Goal: Information Seeking & Learning: Check status

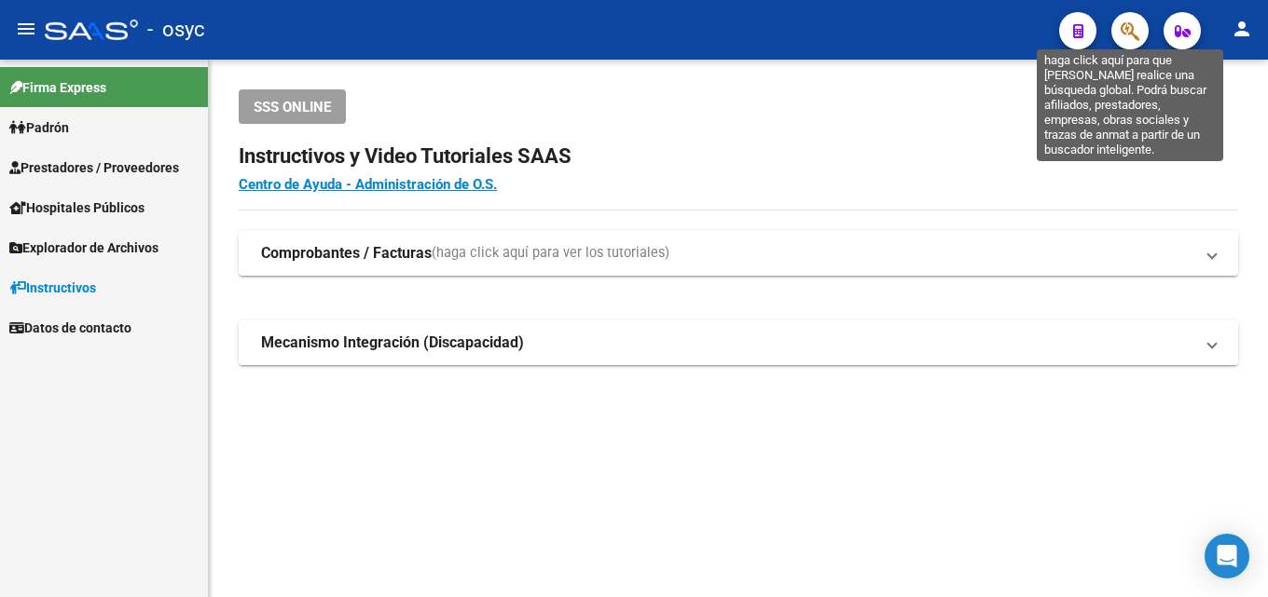
click at [1133, 31] on icon "button" at bounding box center [1129, 31] width 19 height 21
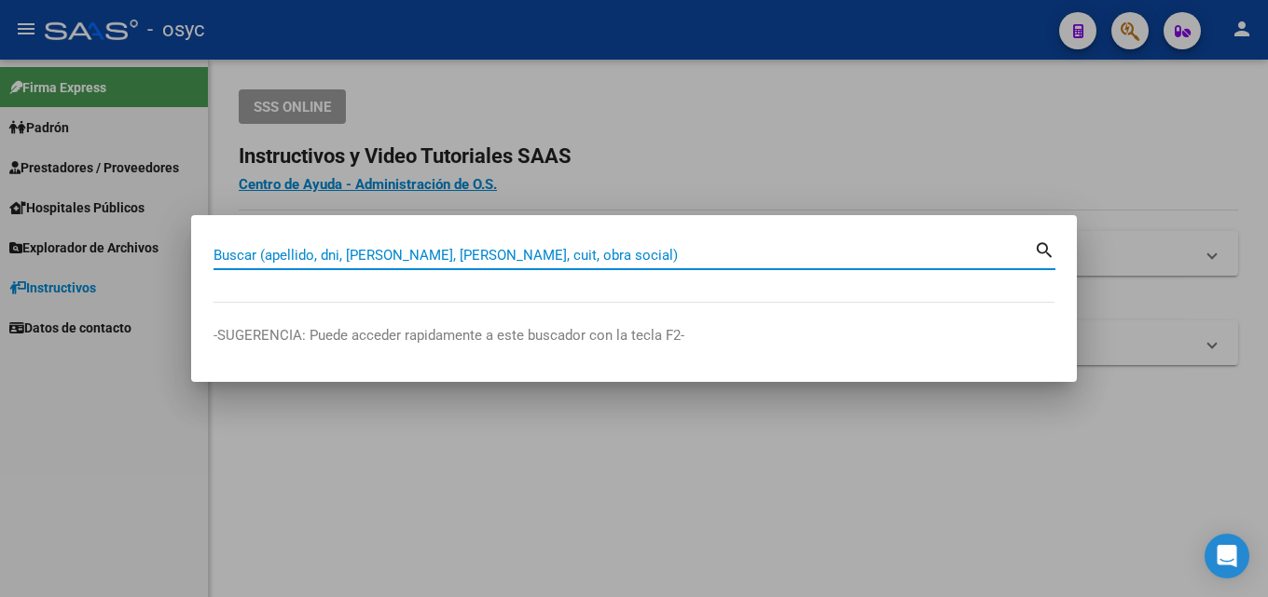
paste input "39583868"
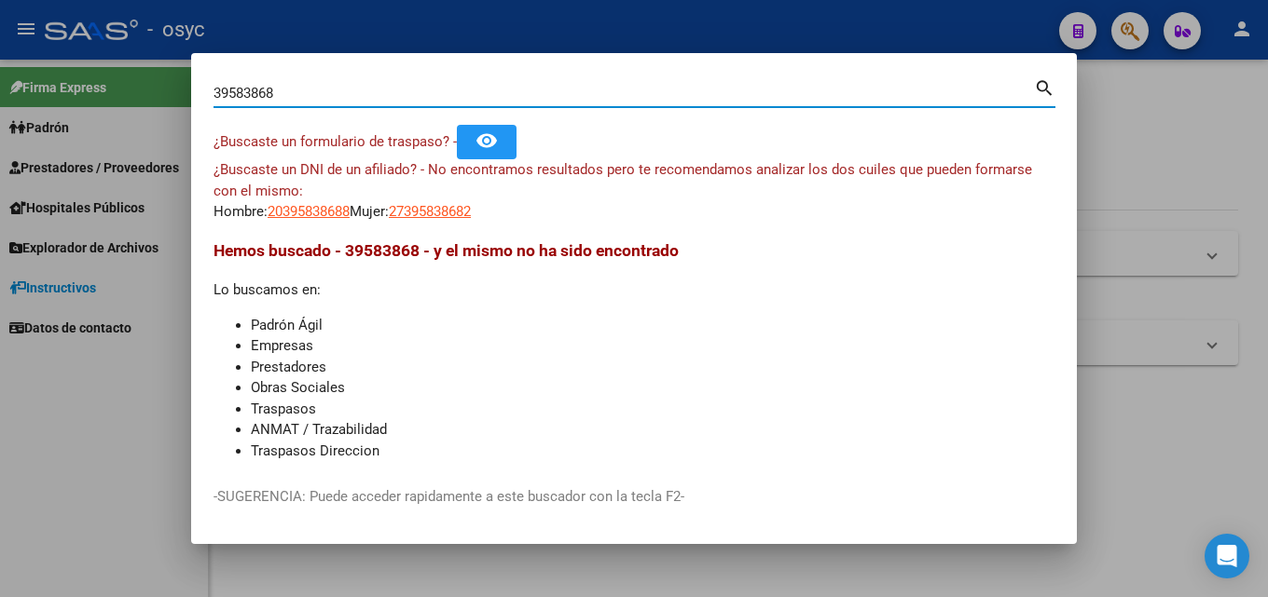
drag, startPoint x: 297, startPoint y: 93, endPoint x: 0, endPoint y: 105, distance: 297.6
click at [0, 105] on div "39583868 Buscar (apellido, dni, cuil, nro traspaso, cuit, obra social) search ¿…" at bounding box center [634, 298] width 1268 height 597
paste input "8496835"
drag, startPoint x: 290, startPoint y: 85, endPoint x: 0, endPoint y: 83, distance: 289.9
click at [0, 83] on div "38496835 Buscar (apellido, dni, cuil, nro traspaso, cuit, obra social) search ¿…" at bounding box center [634, 298] width 1268 height 597
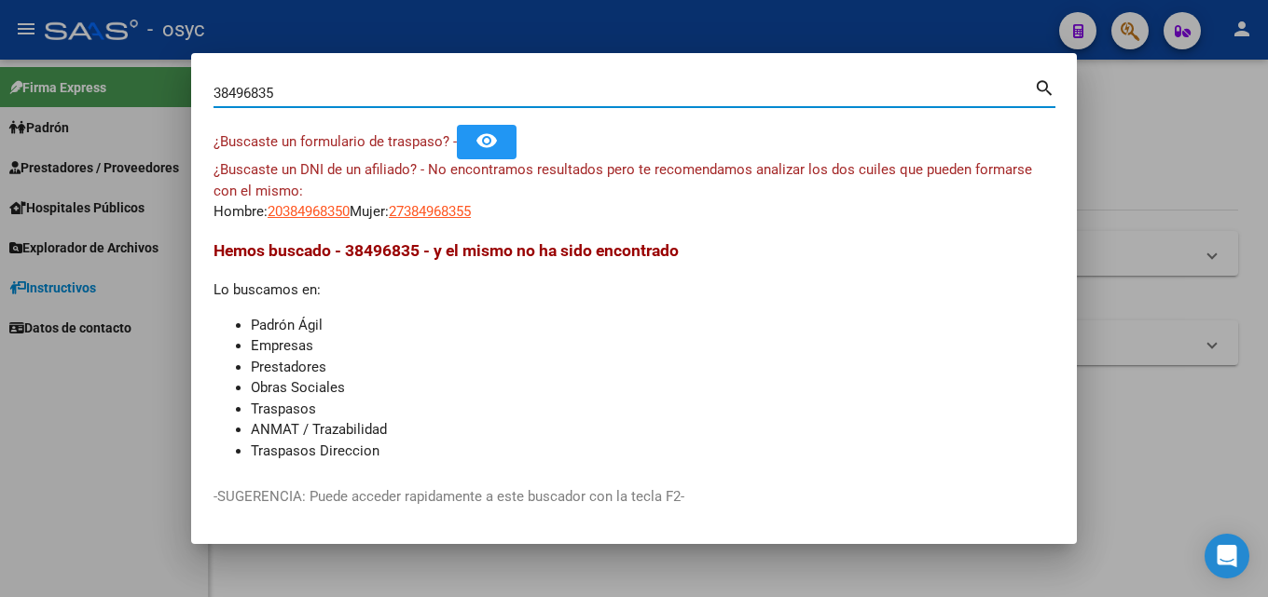
paste input "43664262"
type input "43664262"
drag, startPoint x: 408, startPoint y: 89, endPoint x: 0, endPoint y: 9, distance: 415.9
click at [0, 61] on div "43664262 Buscar (apellido, dni, cuil, nro traspaso, cuit, obra social) search ¿…" at bounding box center [634, 298] width 1268 height 597
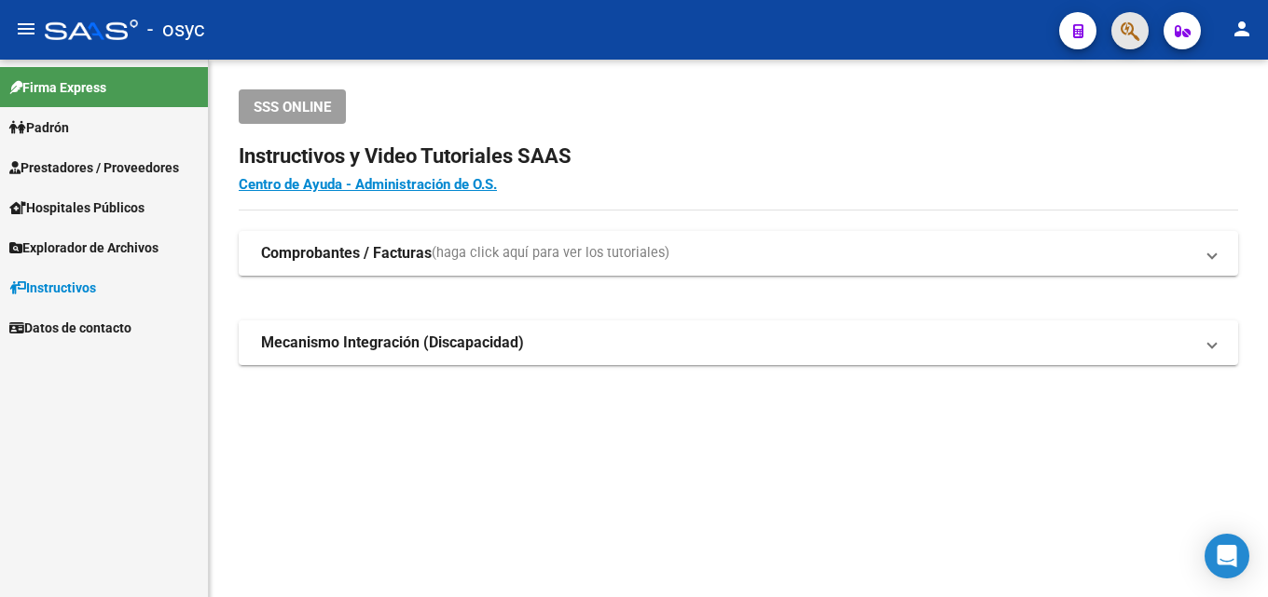
click at [1126, 48] on span "button" at bounding box center [1129, 31] width 19 height 38
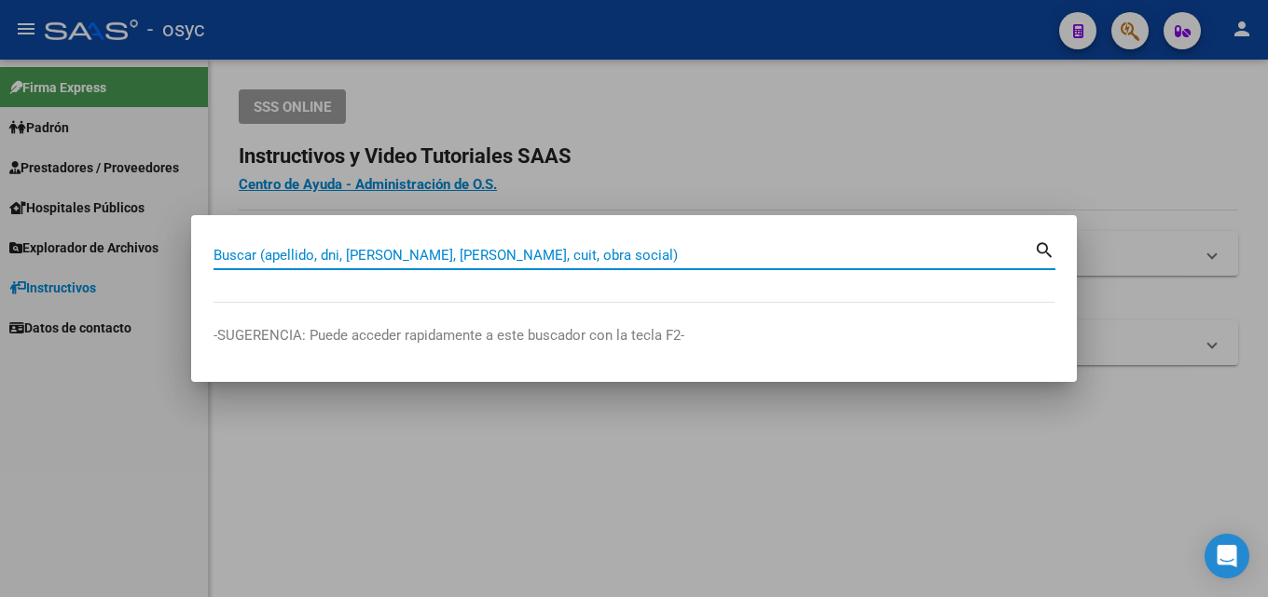
click at [253, 253] on input "Buscar (apellido, dni, [PERSON_NAME], [PERSON_NAME], cuit, obra social)" at bounding box center [623, 255] width 820 height 17
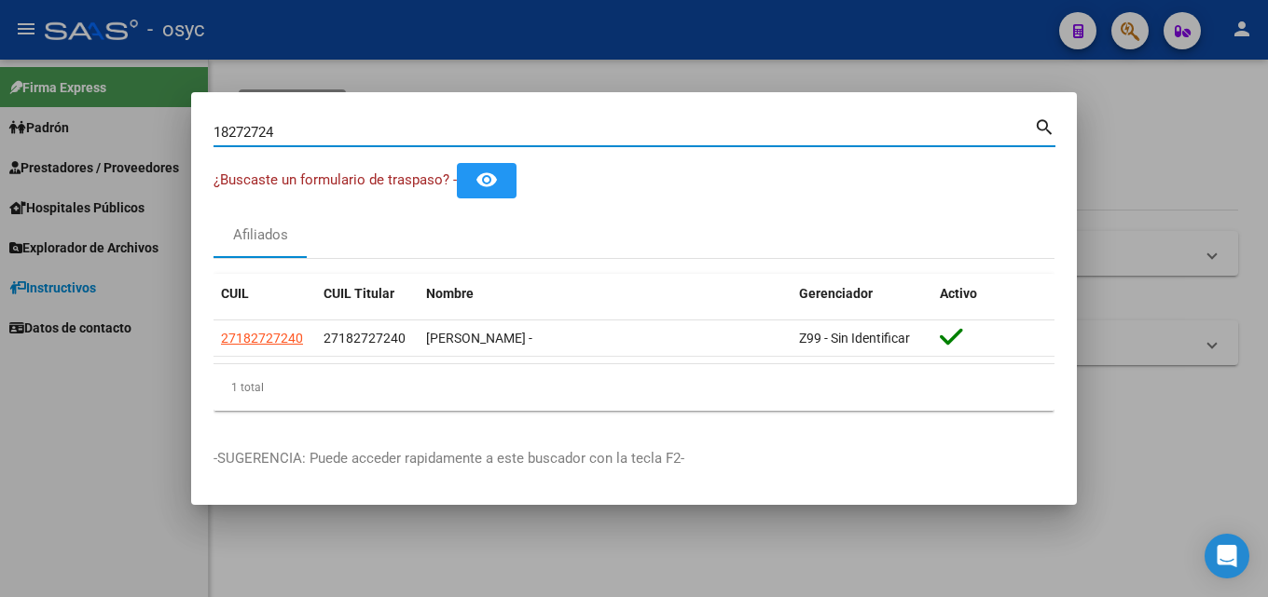
drag, startPoint x: 184, startPoint y: 144, endPoint x: 0, endPoint y: 178, distance: 186.7
click at [52, 156] on div "18272724 Buscar (apellido, dni, cuil, nro traspaso, cuit, obra social) search ¿…" at bounding box center [634, 298] width 1268 height 597
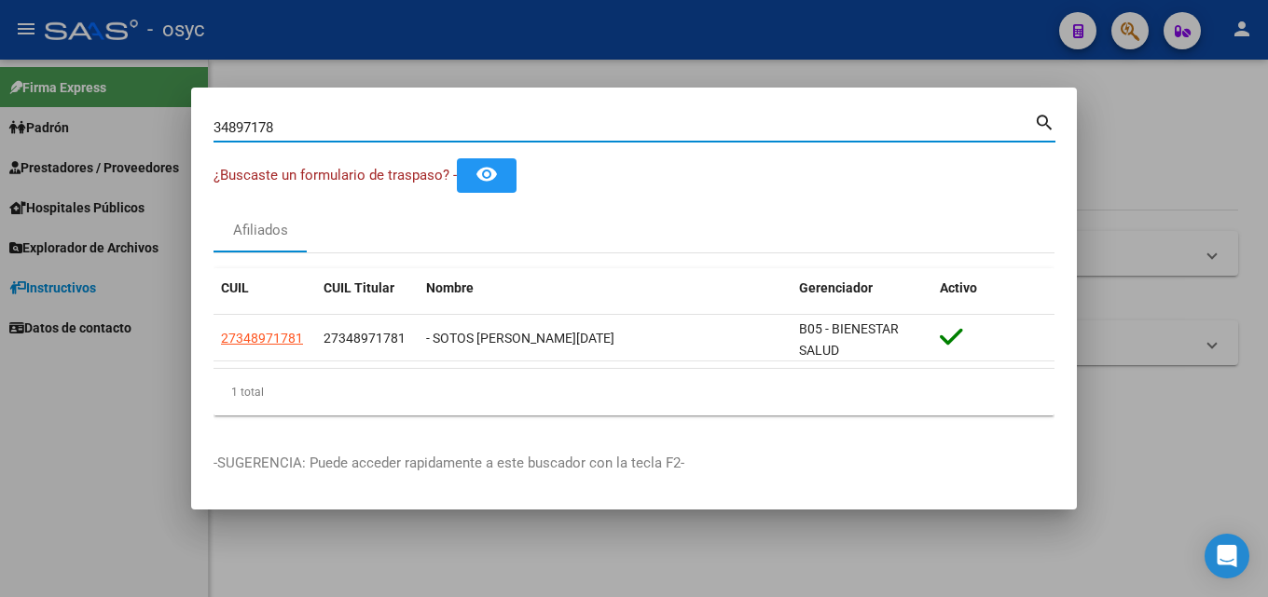
drag, startPoint x: 299, startPoint y: 123, endPoint x: 9, endPoint y: 97, distance: 291.1
click at [0, 91] on div "34897178 Buscar (apellido, dni, cuil, nro traspaso, cuit, obra social) search ¿…" at bounding box center [634, 298] width 1268 height 597
type input "58116444"
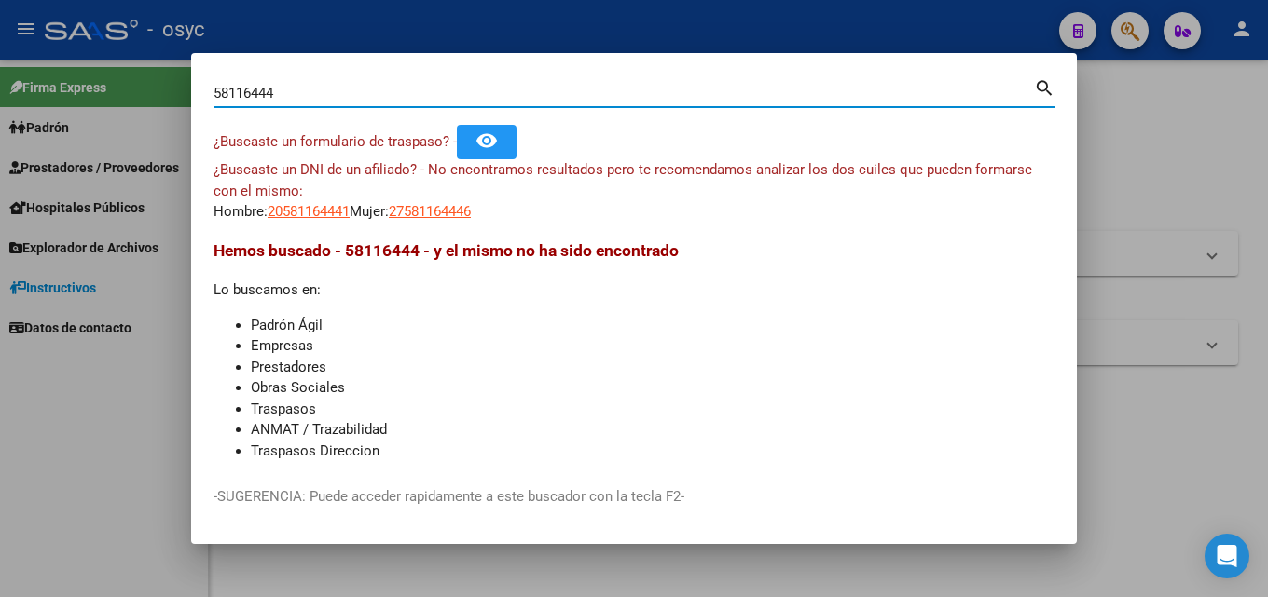
drag, startPoint x: 287, startPoint y: 98, endPoint x: 0, endPoint y: 107, distance: 287.2
click at [0, 107] on div "58116444 Buscar (apellido, dni, cuil, nro traspaso, cuit, obra social) search ¿…" at bounding box center [634, 298] width 1268 height 597
